Goal: Transaction & Acquisition: Obtain resource

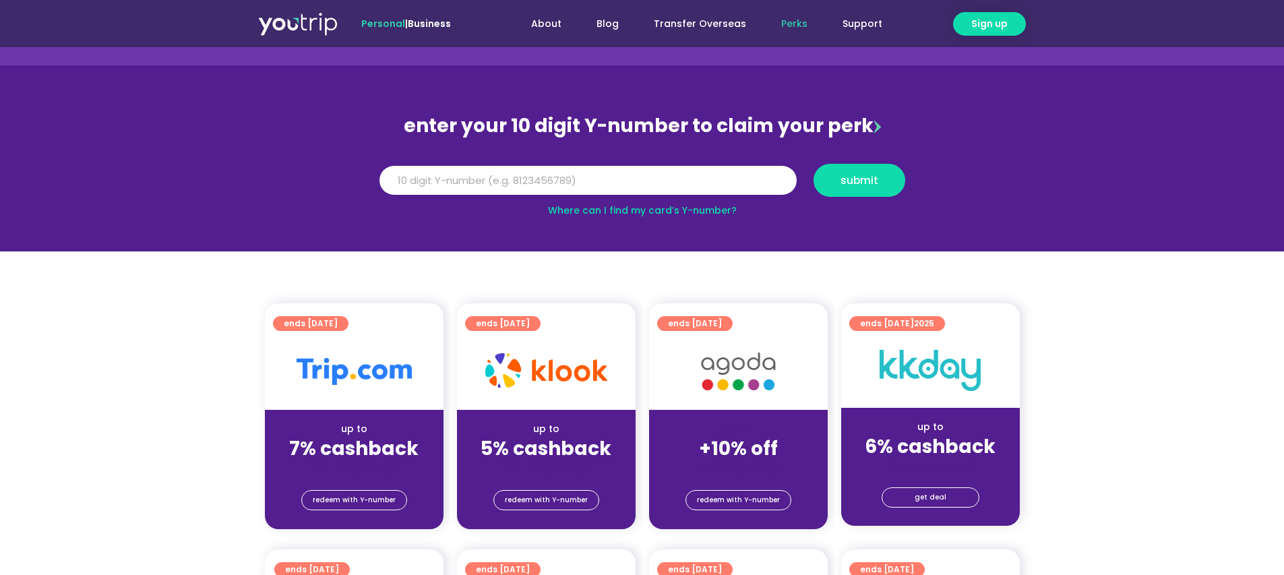
scroll to position [297, 0]
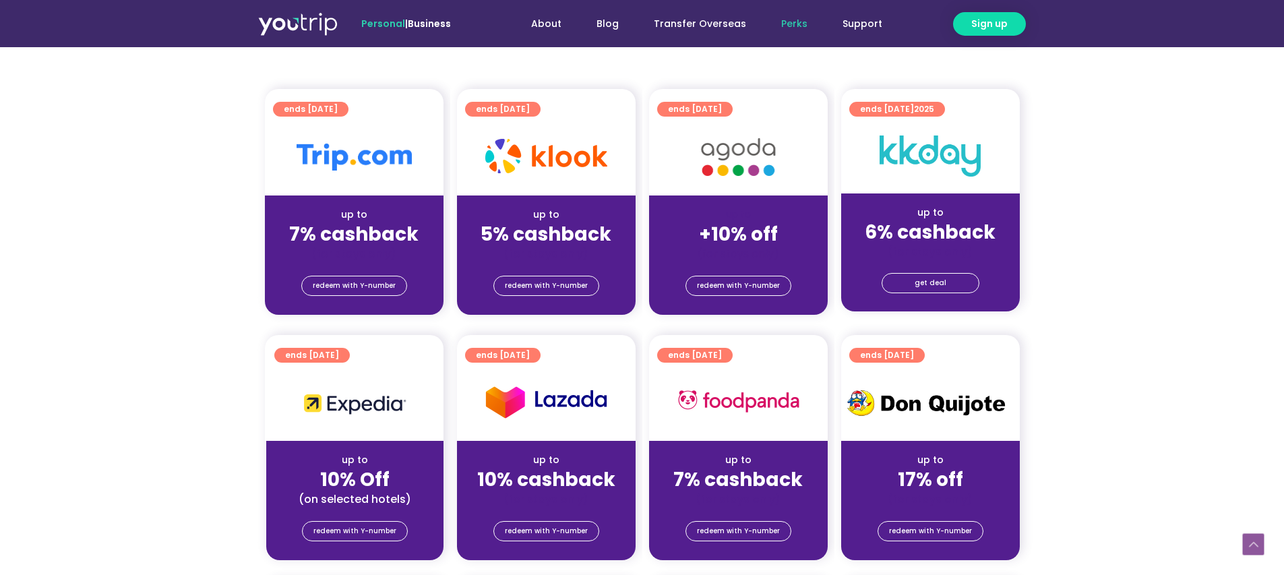
click at [730, 492] on div "(for stays only)" at bounding box center [738, 499] width 157 height 14
drag, startPoint x: 718, startPoint y: 239, endPoint x: 782, endPoint y: 243, distance: 64.2
click at [782, 243] on div "up to +10% off (for stays only)" at bounding box center [738, 228] width 179 height 65
click at [786, 248] on div "(for stays only)" at bounding box center [738, 254] width 157 height 14
drag, startPoint x: 783, startPoint y: 242, endPoint x: 680, endPoint y: 237, distance: 103.3
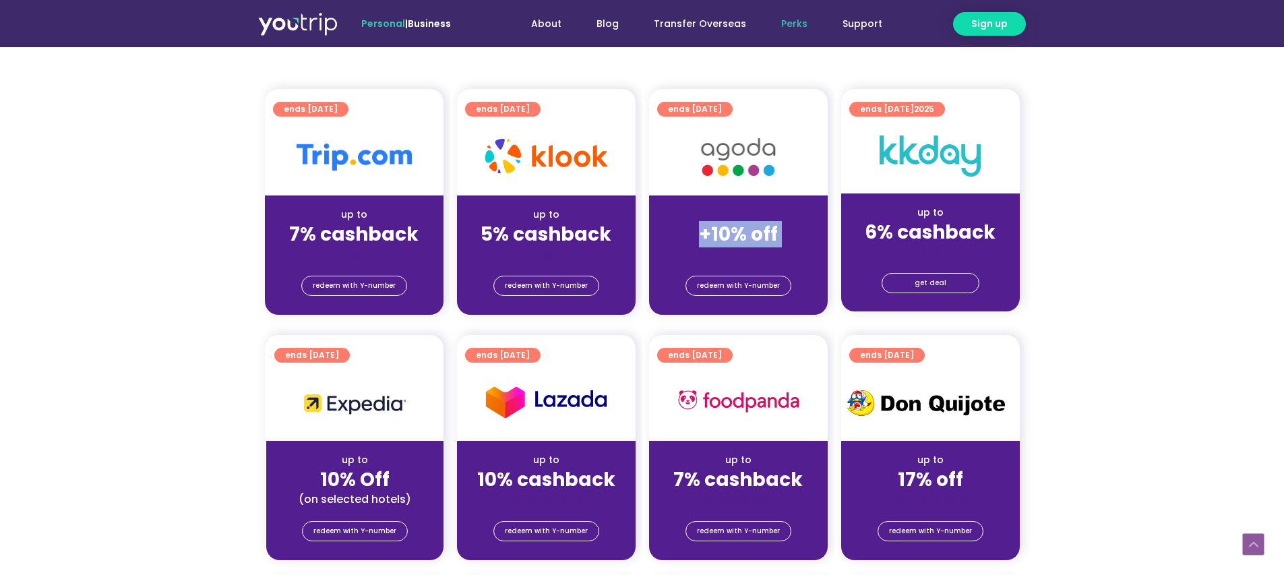
click at [680, 237] on div "up to +10% off (for stays only)" at bounding box center [738, 228] width 179 height 65
click at [868, 258] on div "(for stays only)" at bounding box center [930, 252] width 157 height 14
drag, startPoint x: 862, startPoint y: 237, endPoint x: 1040, endPoint y: 249, distance: 179.1
click at [1040, 249] on section "ends [DATE] up to 7% cashback (for stays only) redeem with Y-number ends [DATE]…" at bounding box center [642, 210] width 1284 height 242
click at [1007, 265] on div "get deal" at bounding box center [930, 285] width 179 height 53
